Goal: Transaction & Acquisition: Purchase product/service

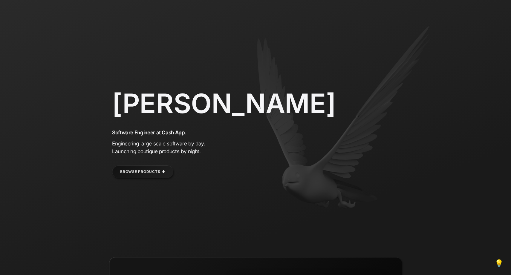
click at [150, 171] on link "Browse Products" at bounding box center [142, 172] width 61 height 13
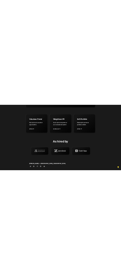
scroll to position [378, 0]
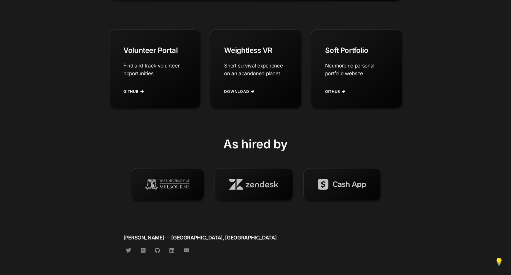
click at [502, 264] on span "💡" at bounding box center [499, 262] width 9 height 8
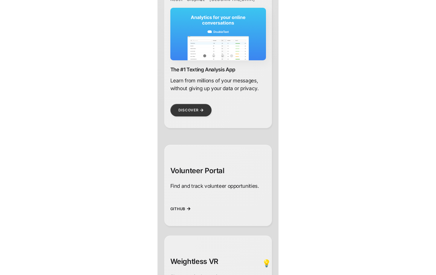
scroll to position [0, 0]
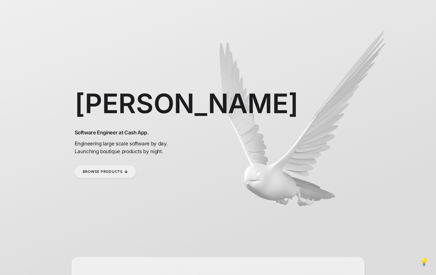
click at [425, 263] on span "💡" at bounding box center [424, 262] width 9 height 8
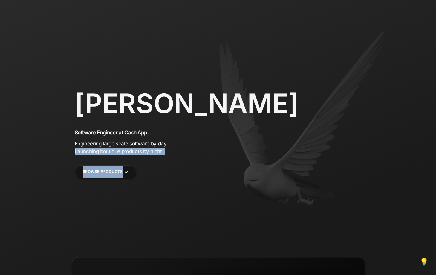
drag, startPoint x: 264, startPoint y: 189, endPoint x: 320, endPoint y: 151, distance: 66.9
click at [320, 151] on div "[PERSON_NAME] Software Engineer at Cash App. Engineering large scale software b…" at bounding box center [218, 137] width 293 height 275
click at [272, 159] on div "[PERSON_NAME] Software Engineer at Cash App. Engineering large scale software b…" at bounding box center [218, 137] width 293 height 275
